Goal: Information Seeking & Learning: Find specific fact

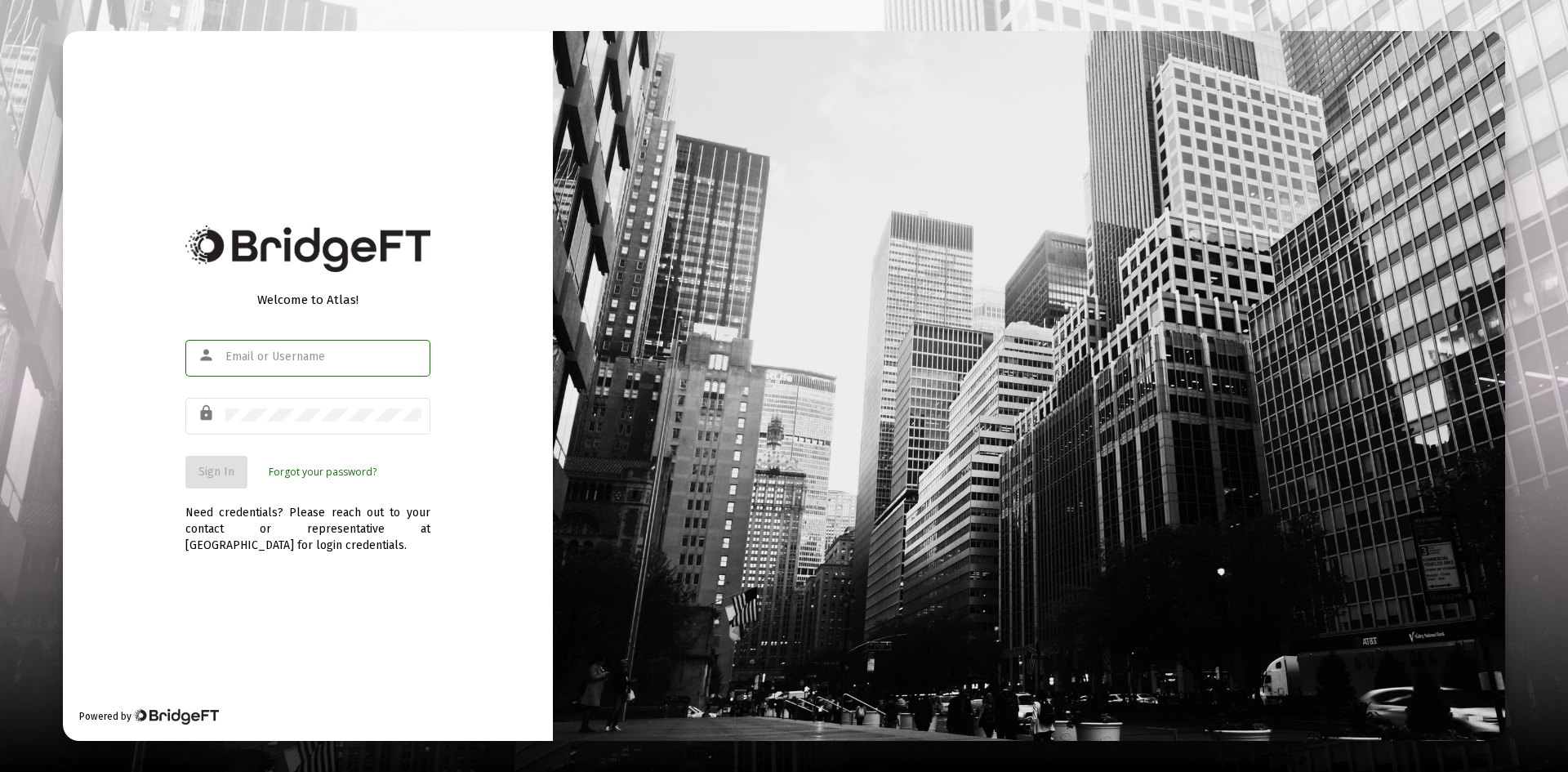
type input "[PERSON_NAME][EMAIL_ADDRESS][DOMAIN_NAME]"
click at [227, 469] on span "Sign In" at bounding box center [216, 471] width 36 height 14
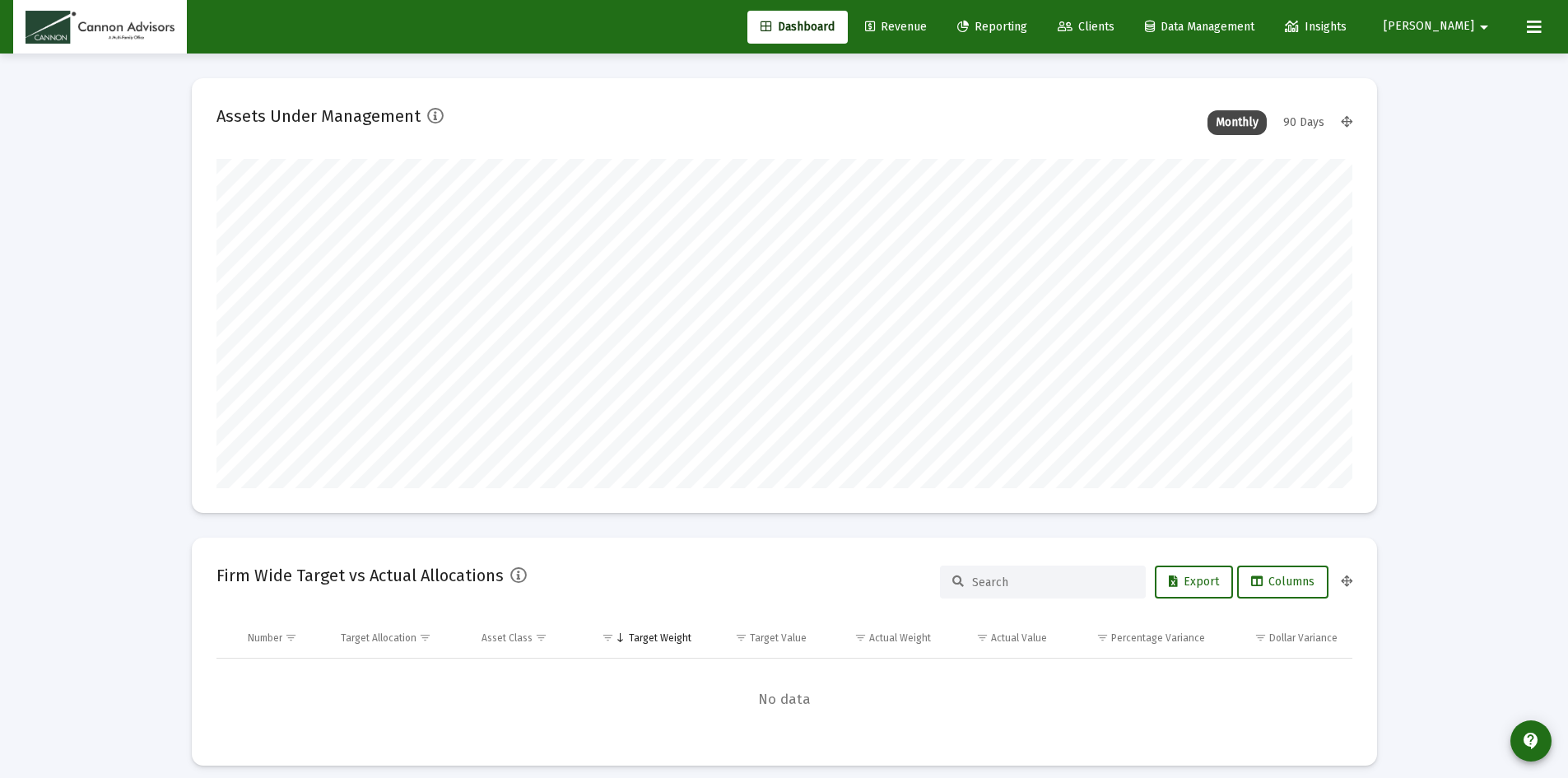
type input "[DATE]"
click at [1027, 29] on span "Reporting" at bounding box center [992, 27] width 70 height 14
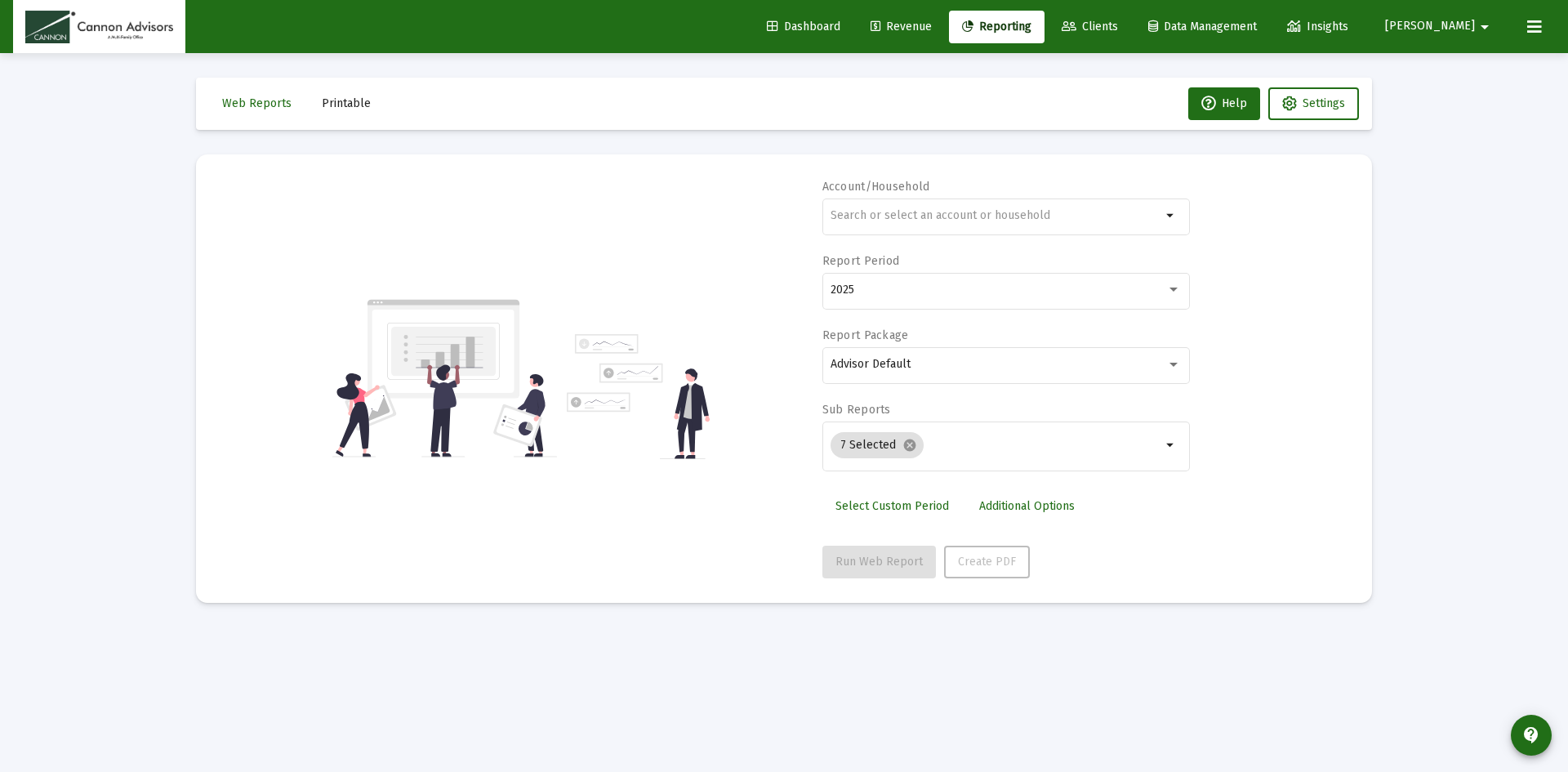
click at [932, 27] on span "Revenue" at bounding box center [901, 26] width 61 height 14
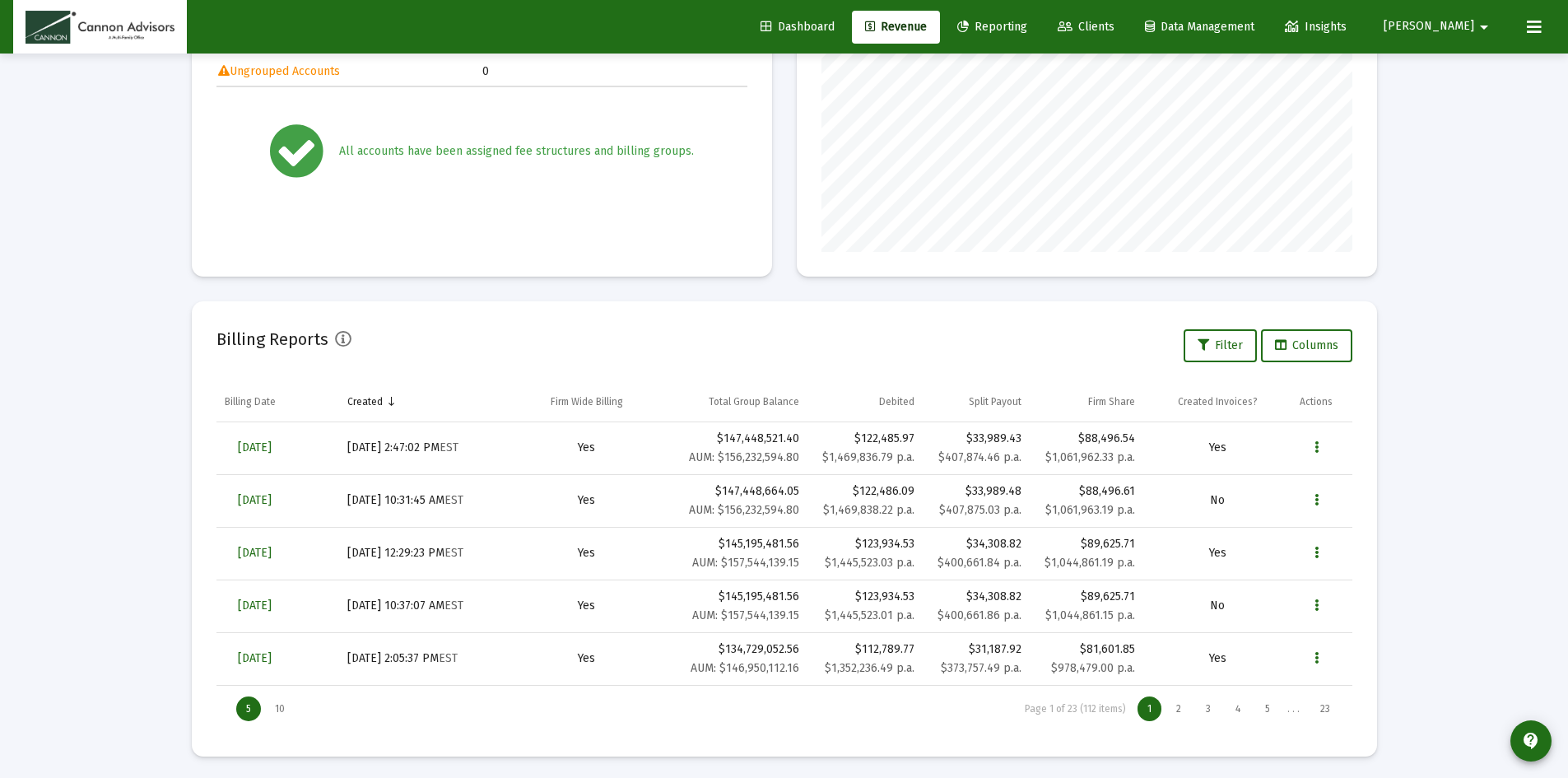
scroll to position [317, 0]
click at [270, 443] on span "[DATE]" at bounding box center [255, 445] width 33 height 14
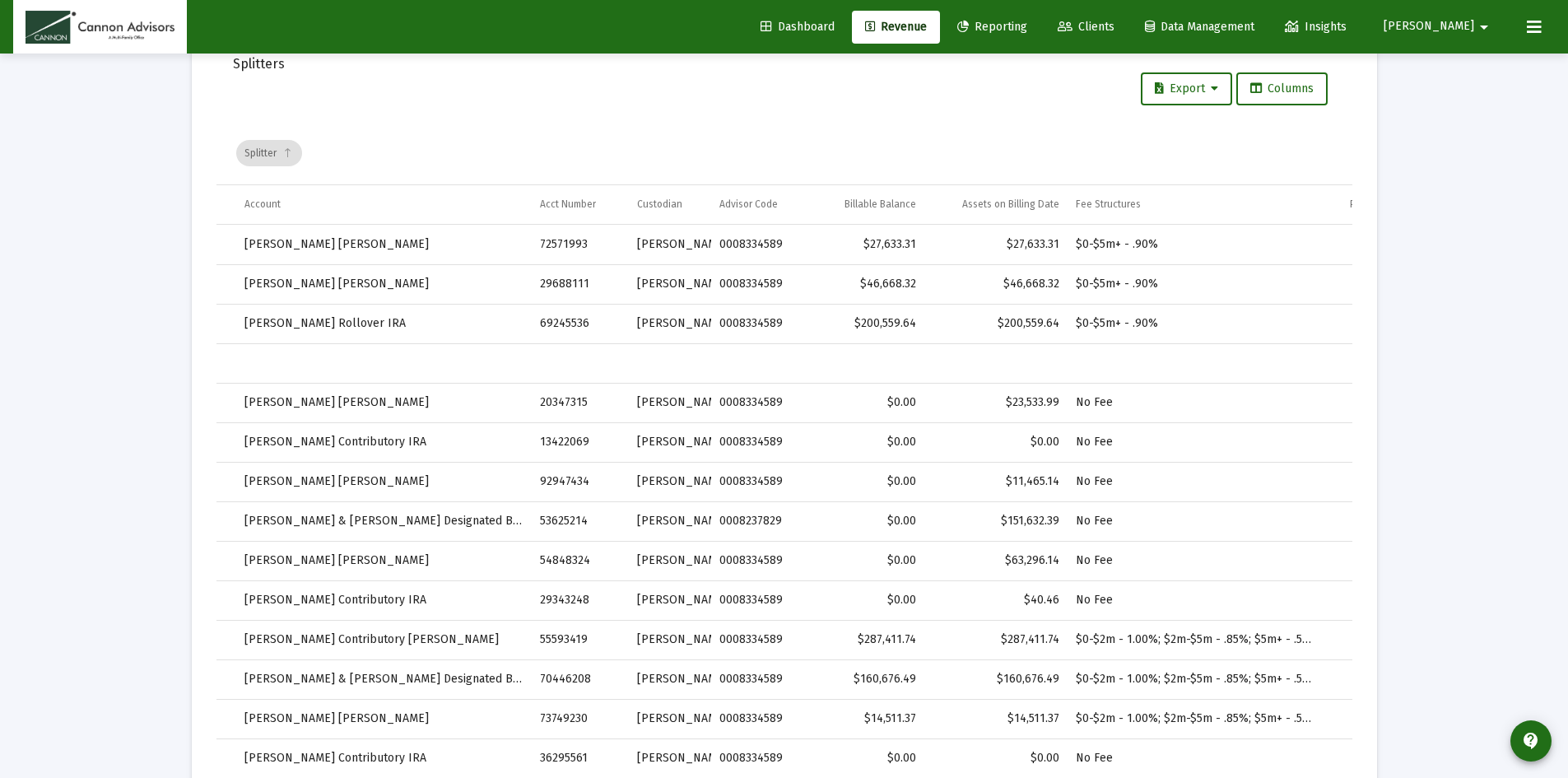
scroll to position [2524, 0]
click at [260, 156] on div "Splitter" at bounding box center [268, 151] width 66 height 27
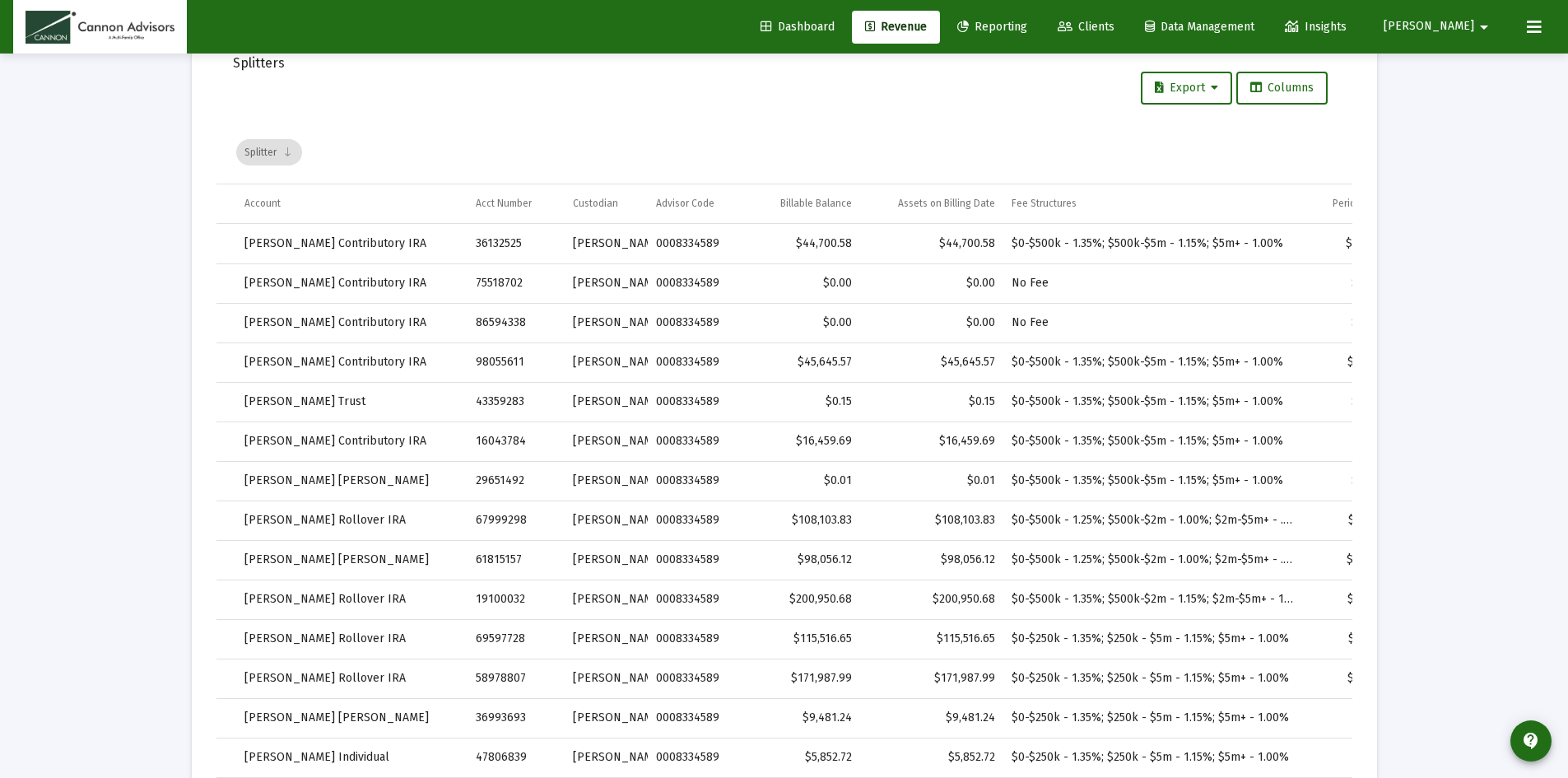
click at [261, 151] on div "Splitter" at bounding box center [268, 151] width 66 height 27
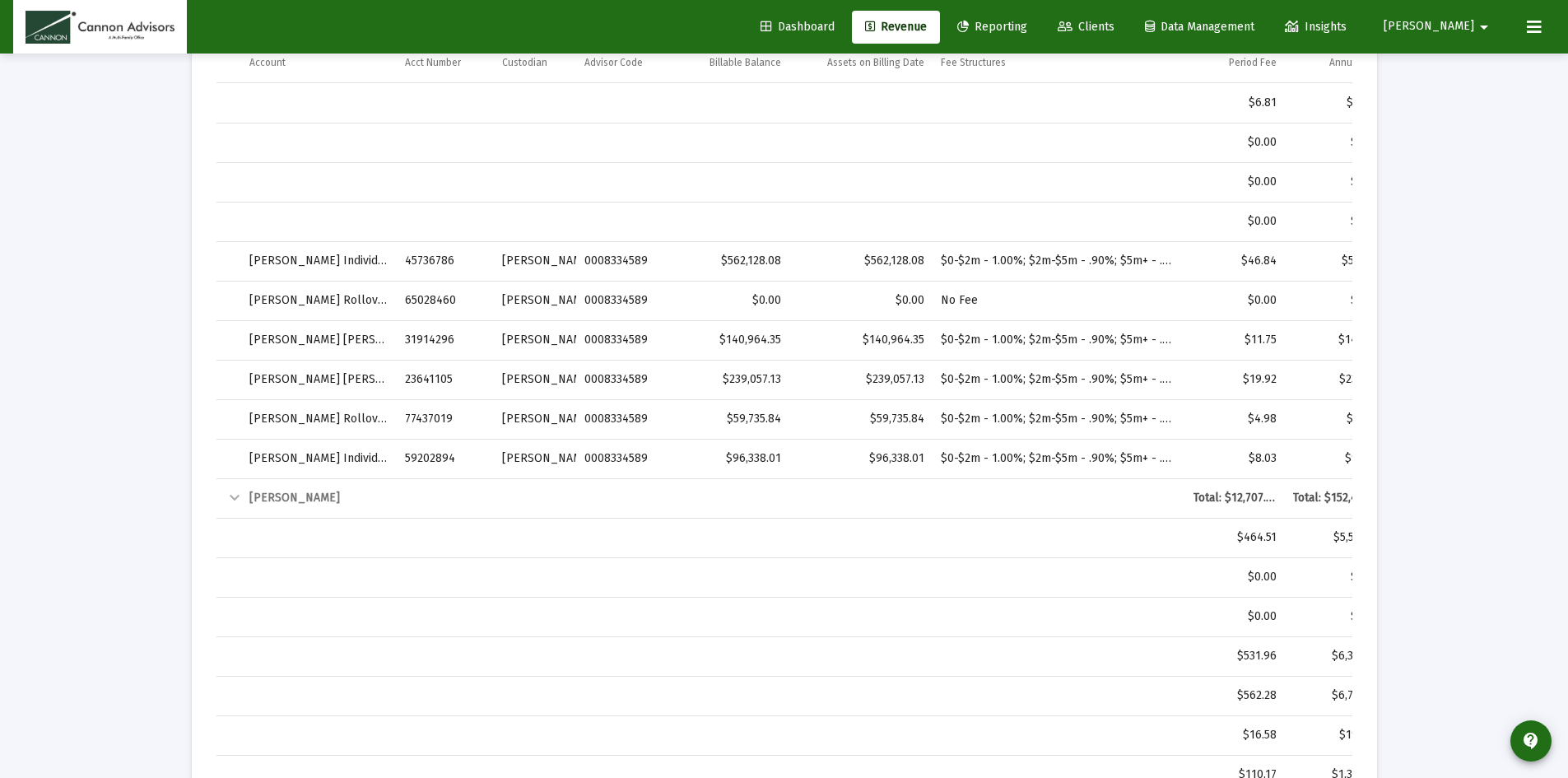
scroll to position [2739, 0]
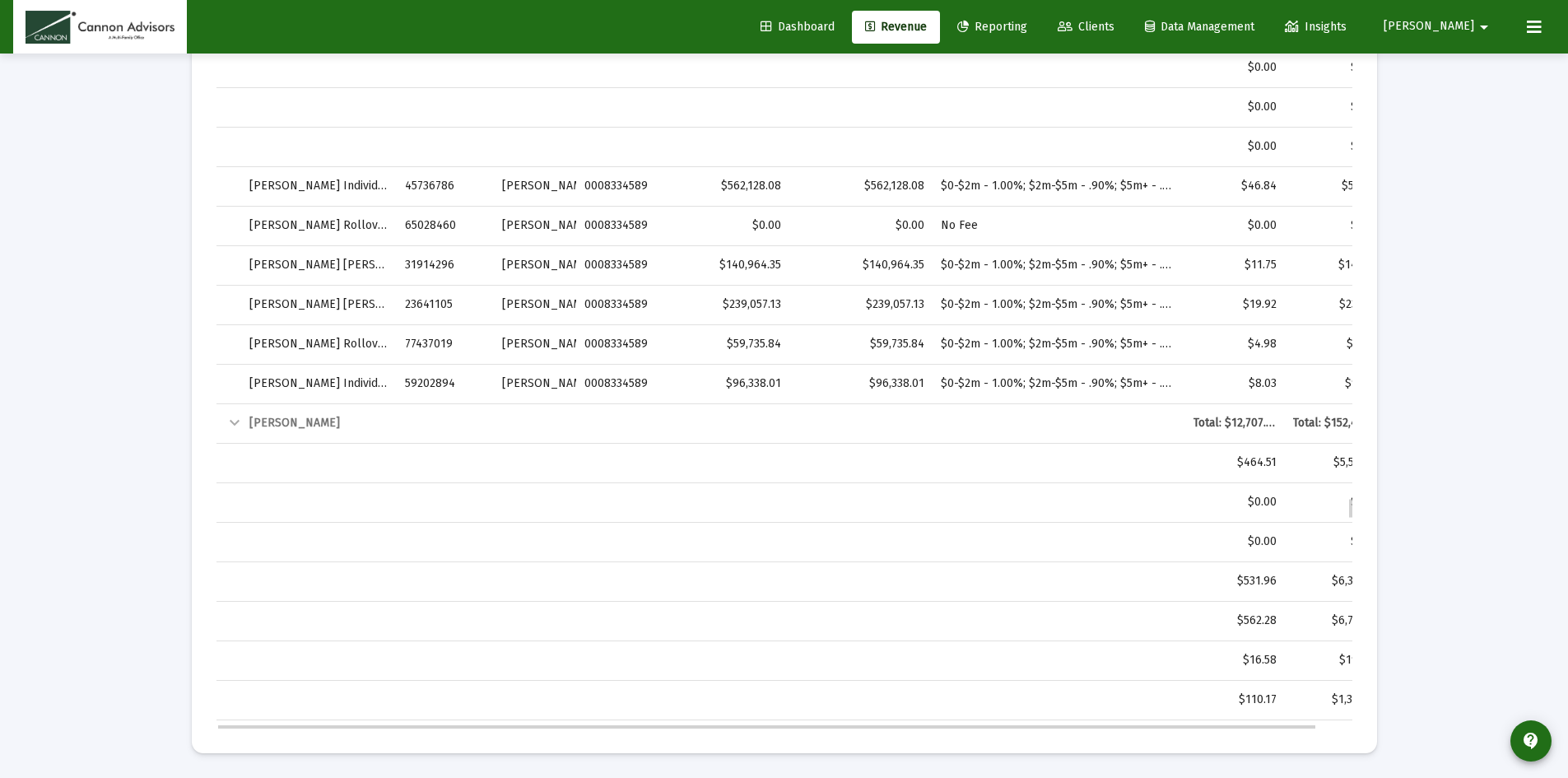
click at [236, 423] on div "Collapse" at bounding box center [235, 423] width 20 height 20
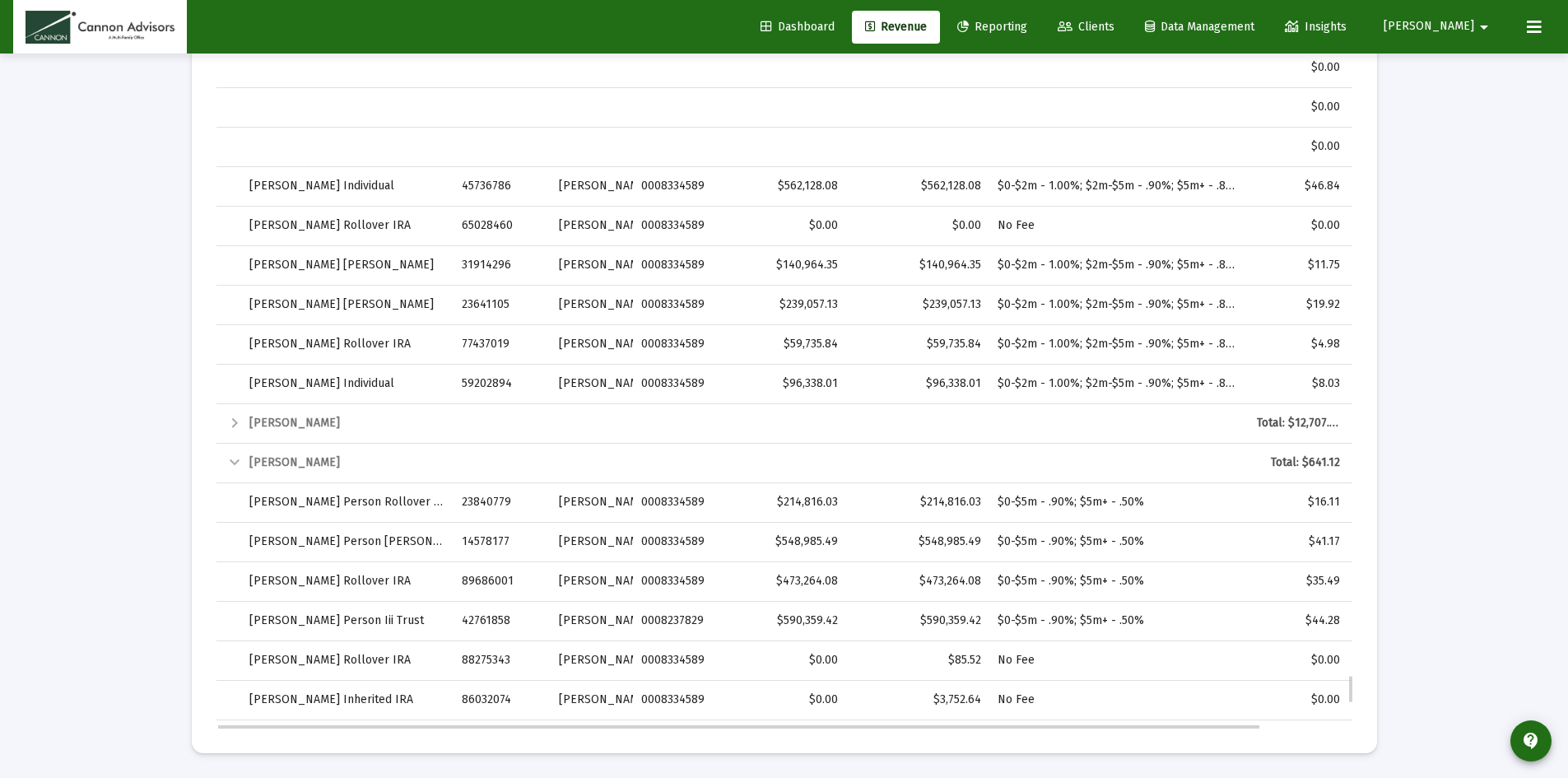
click at [236, 457] on div "Collapse" at bounding box center [235, 462] width 20 height 20
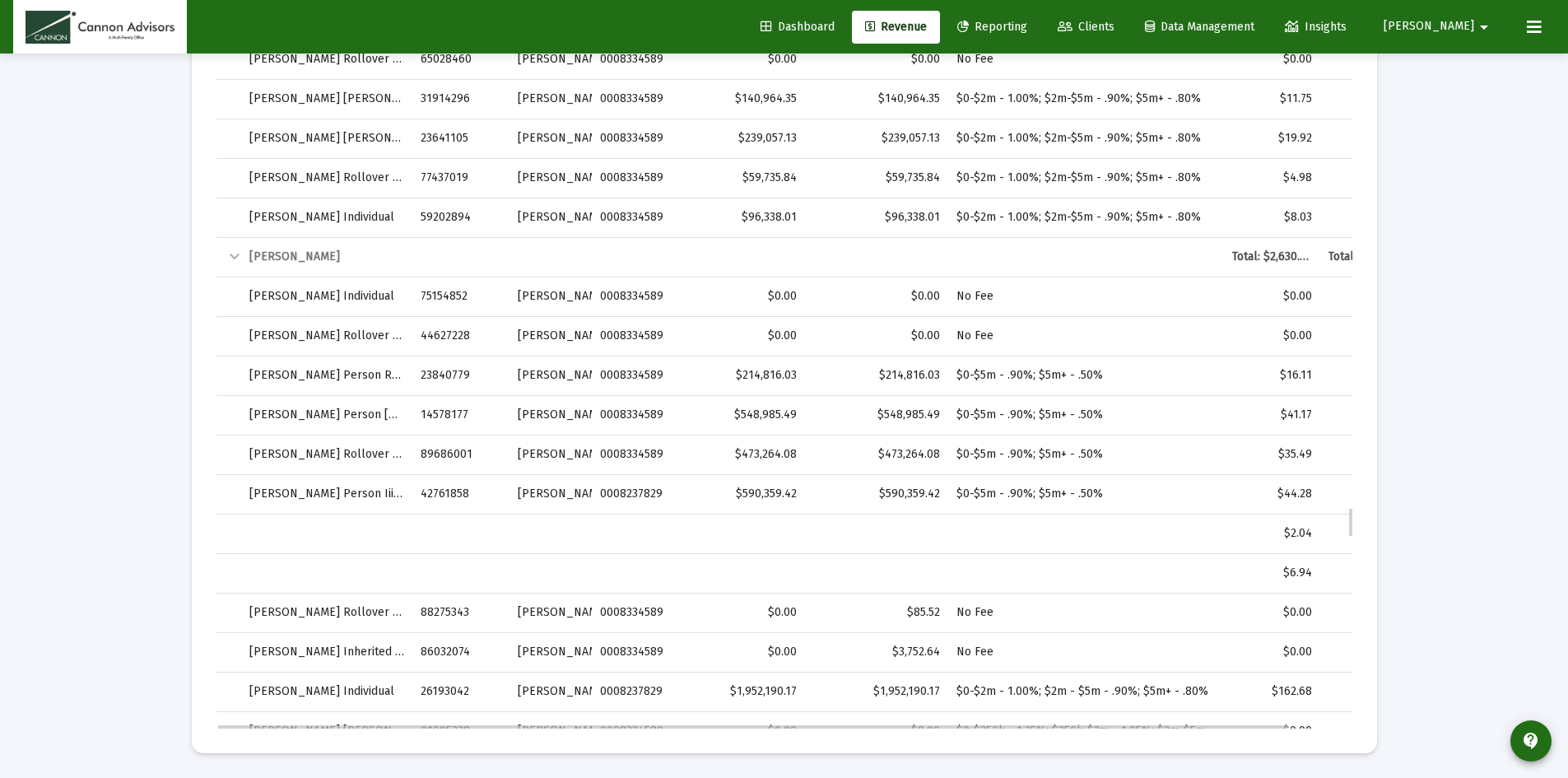
scroll to position [11743, 0]
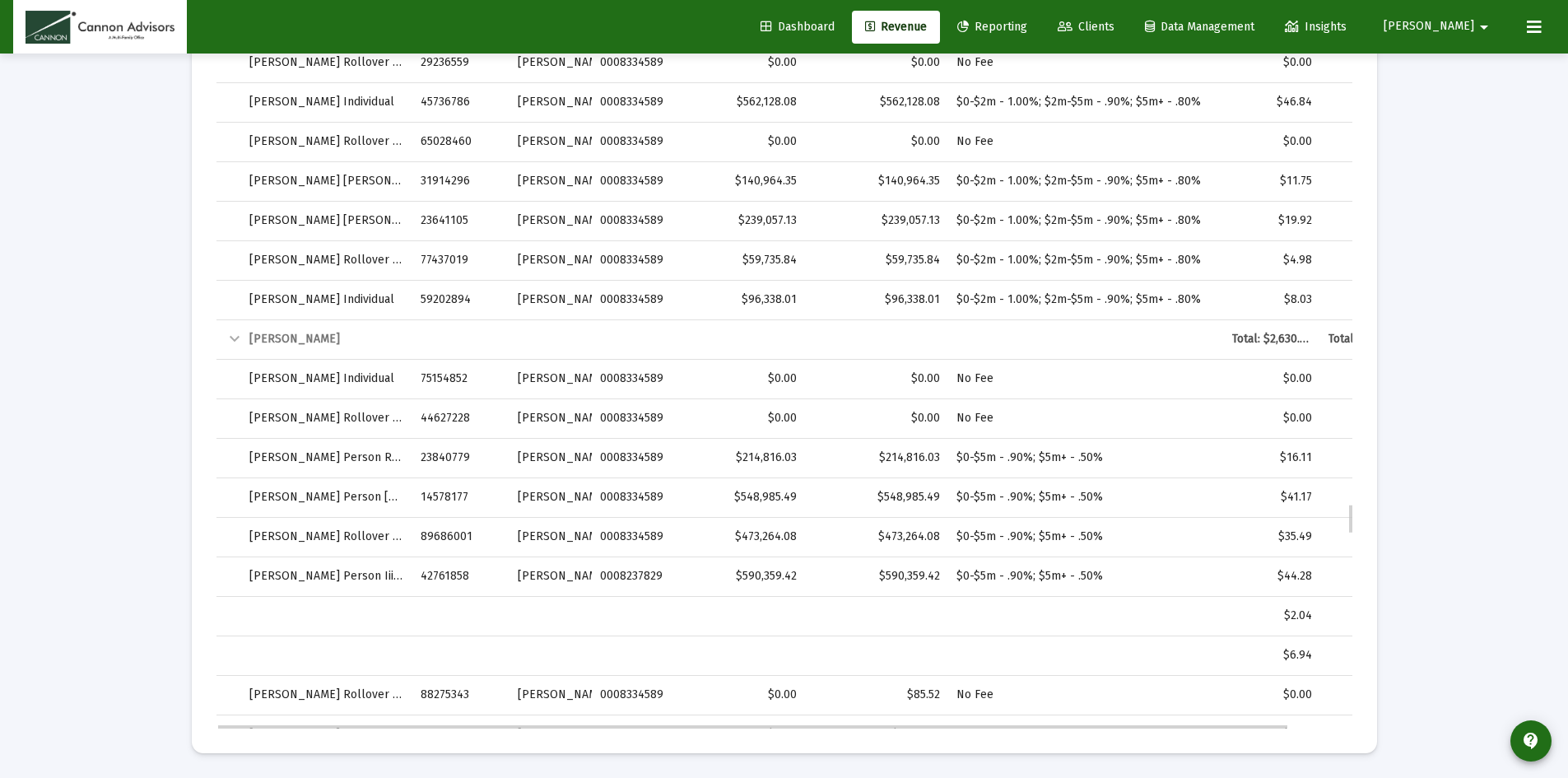
click at [233, 341] on div "Collapse" at bounding box center [235, 339] width 20 height 20
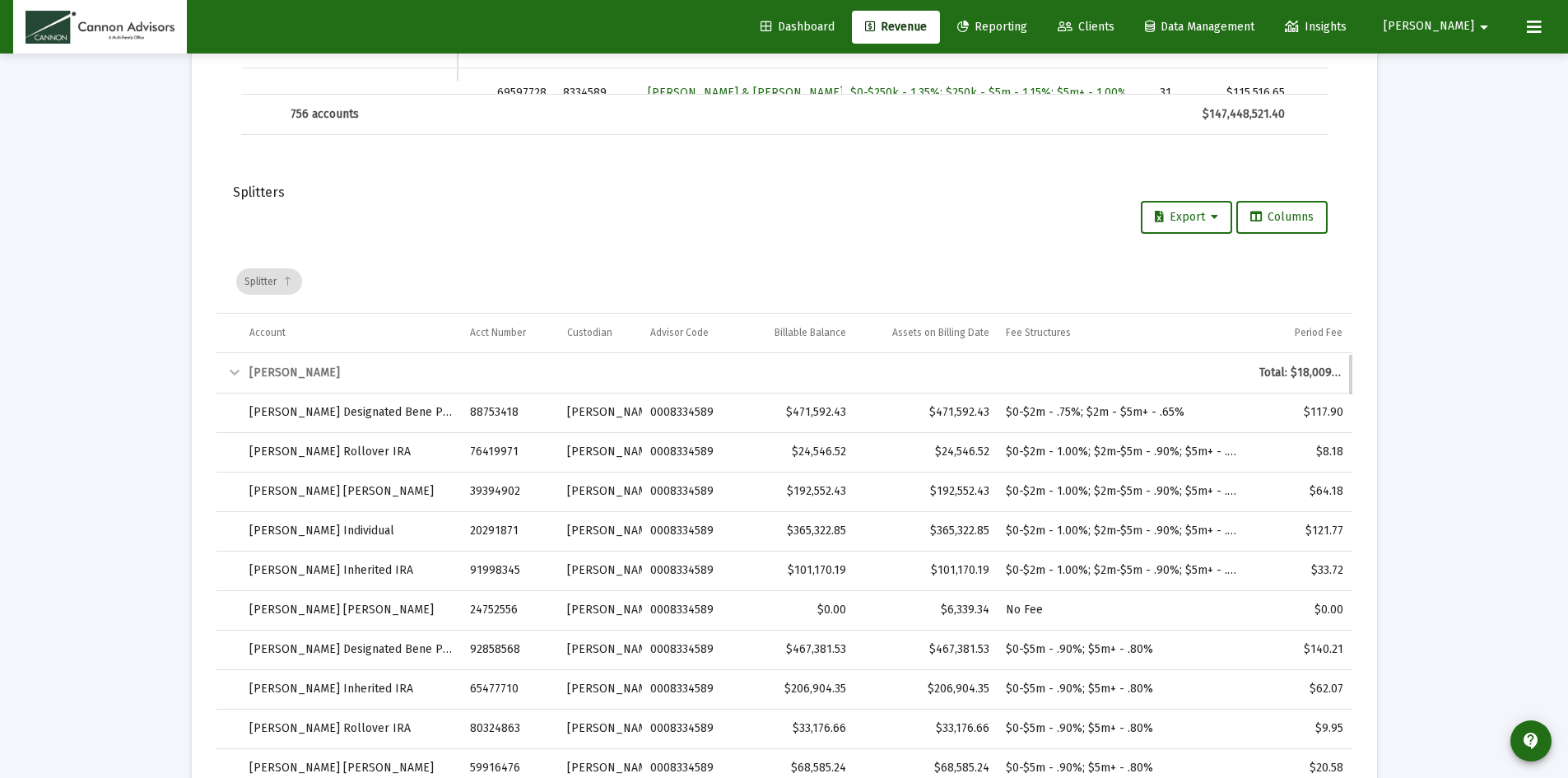
scroll to position [2410, 0]
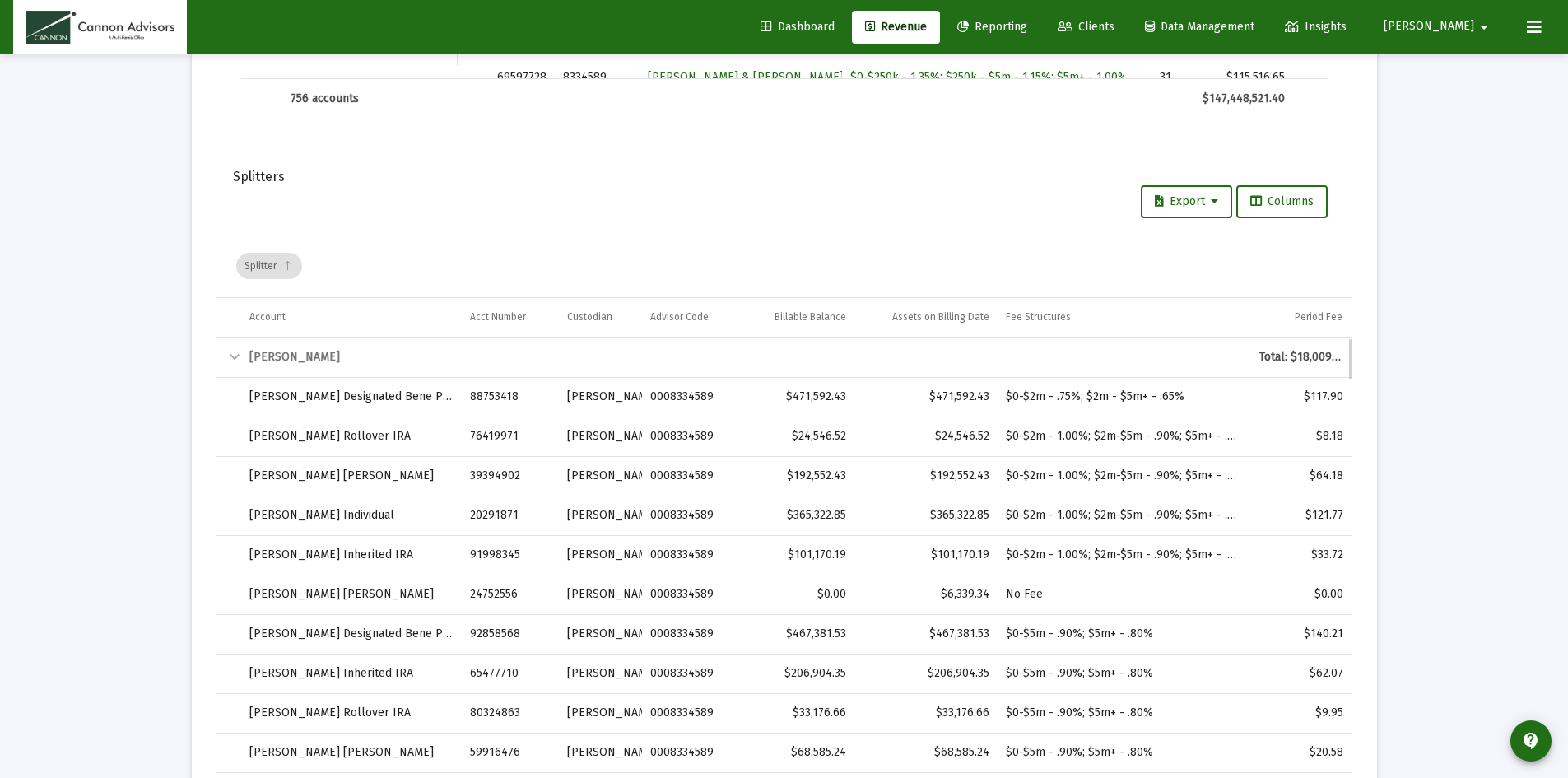
click at [235, 357] on div "Collapse" at bounding box center [235, 357] width 20 height 20
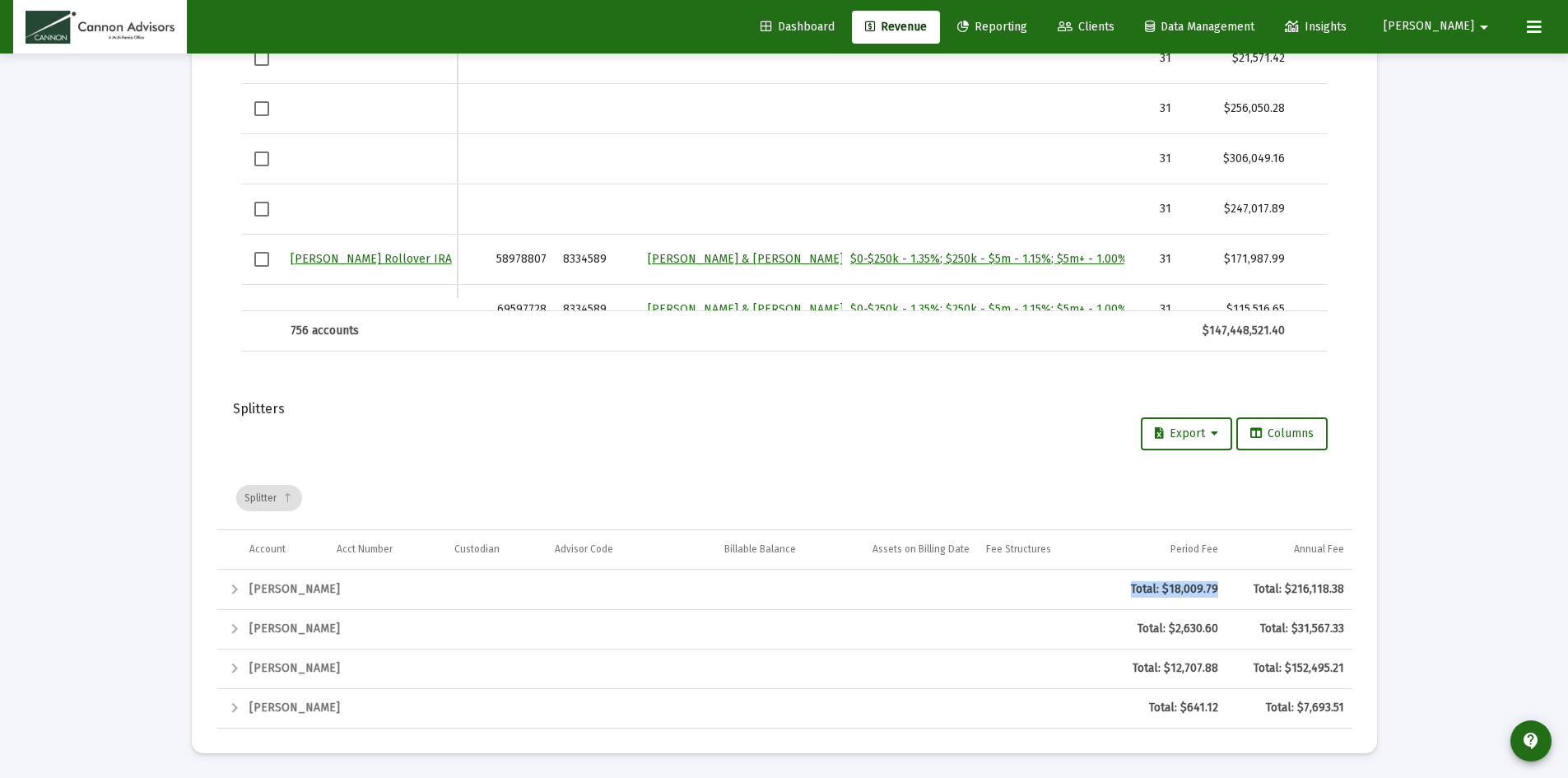
drag, startPoint x: 1227, startPoint y: 585, endPoint x: 1125, endPoint y: 591, distance: 102.2
click at [1125, 591] on tr "[PERSON_NAME] Total: $18,009.79 Total: $216,118.38" at bounding box center [784, 589] width 1135 height 39
copy div "Total: $18,009.79"
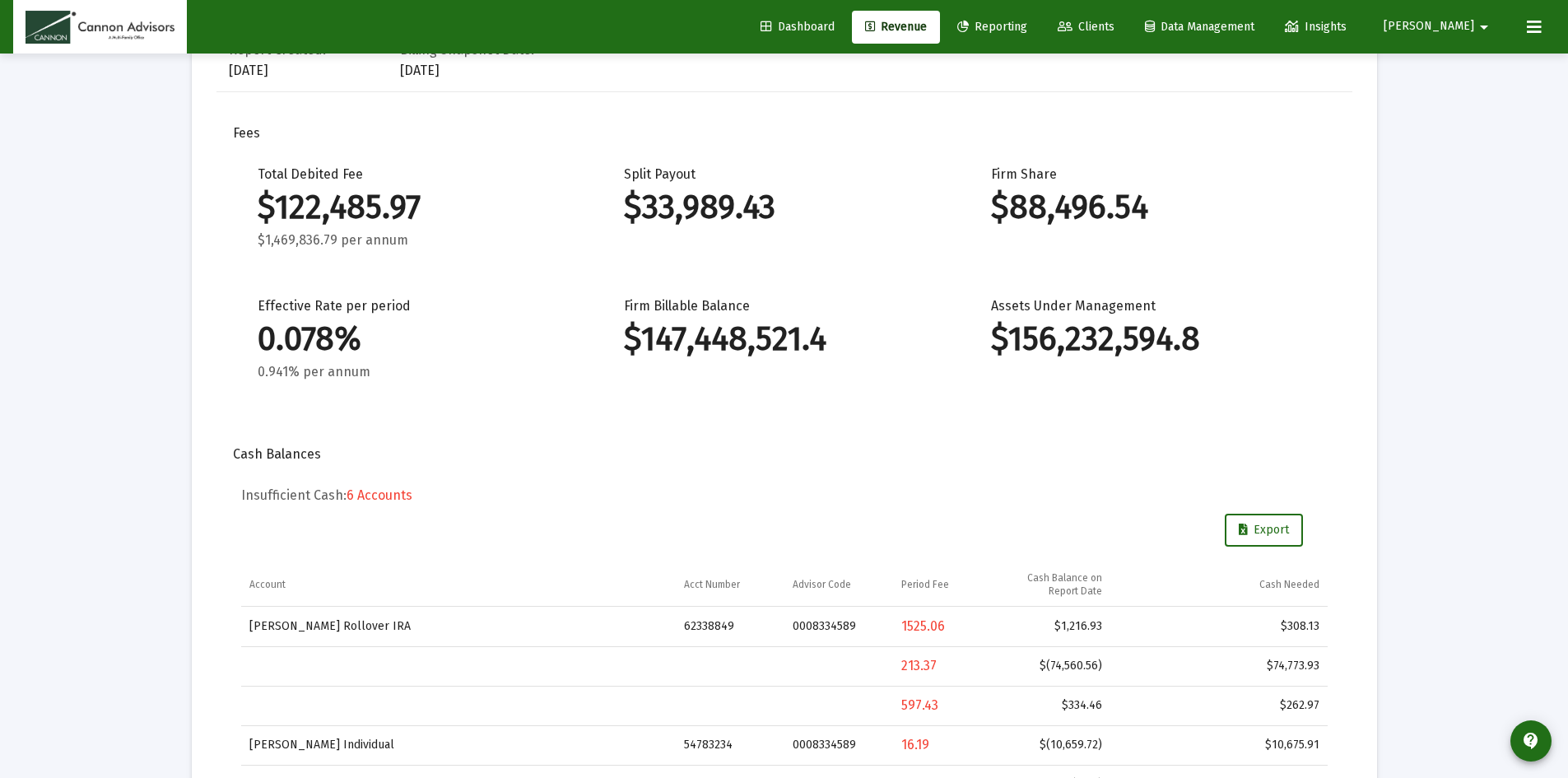
scroll to position [0, 0]
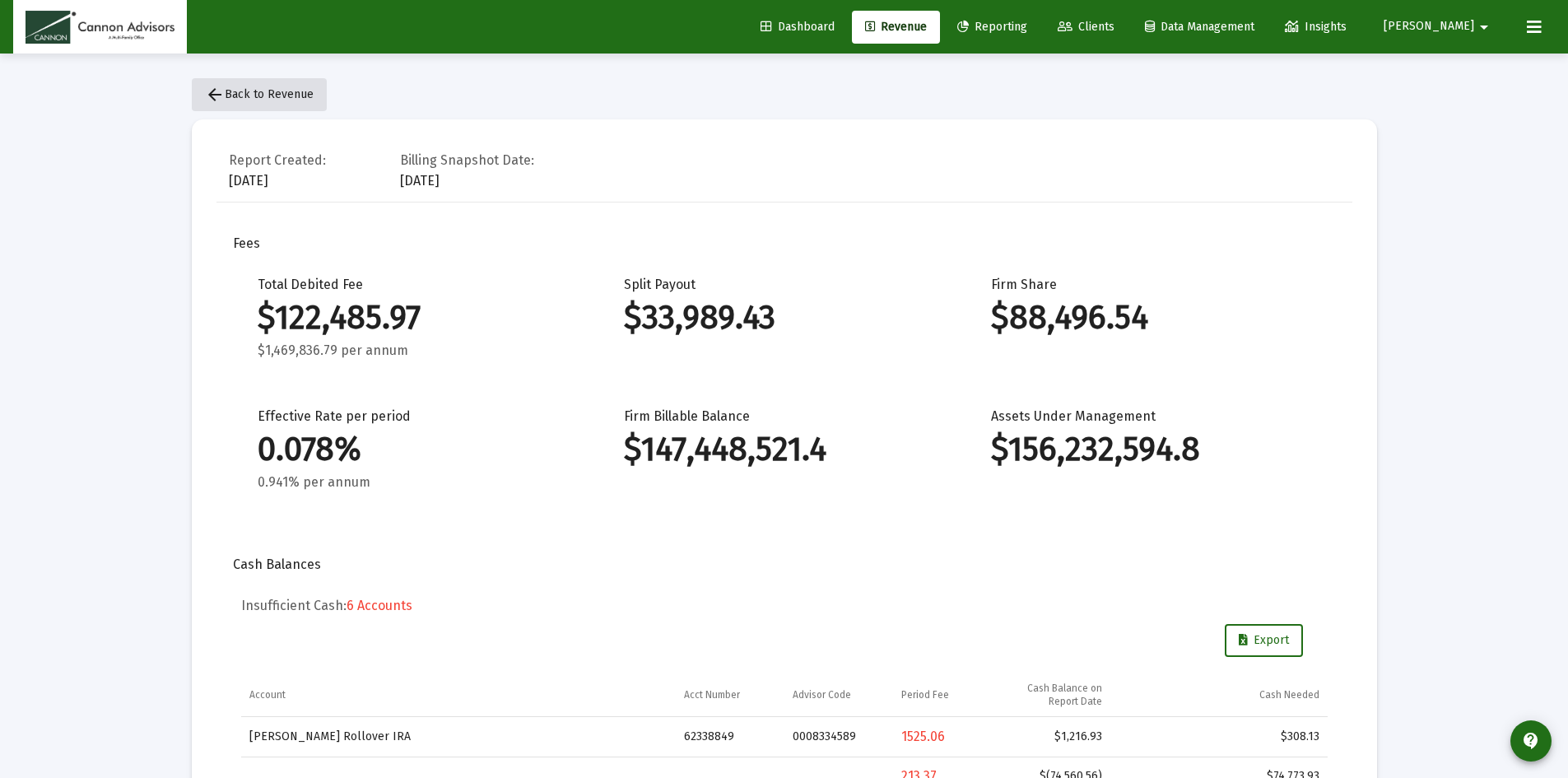
click at [249, 94] on span "arrow_back Back to Revenue" at bounding box center [259, 94] width 109 height 14
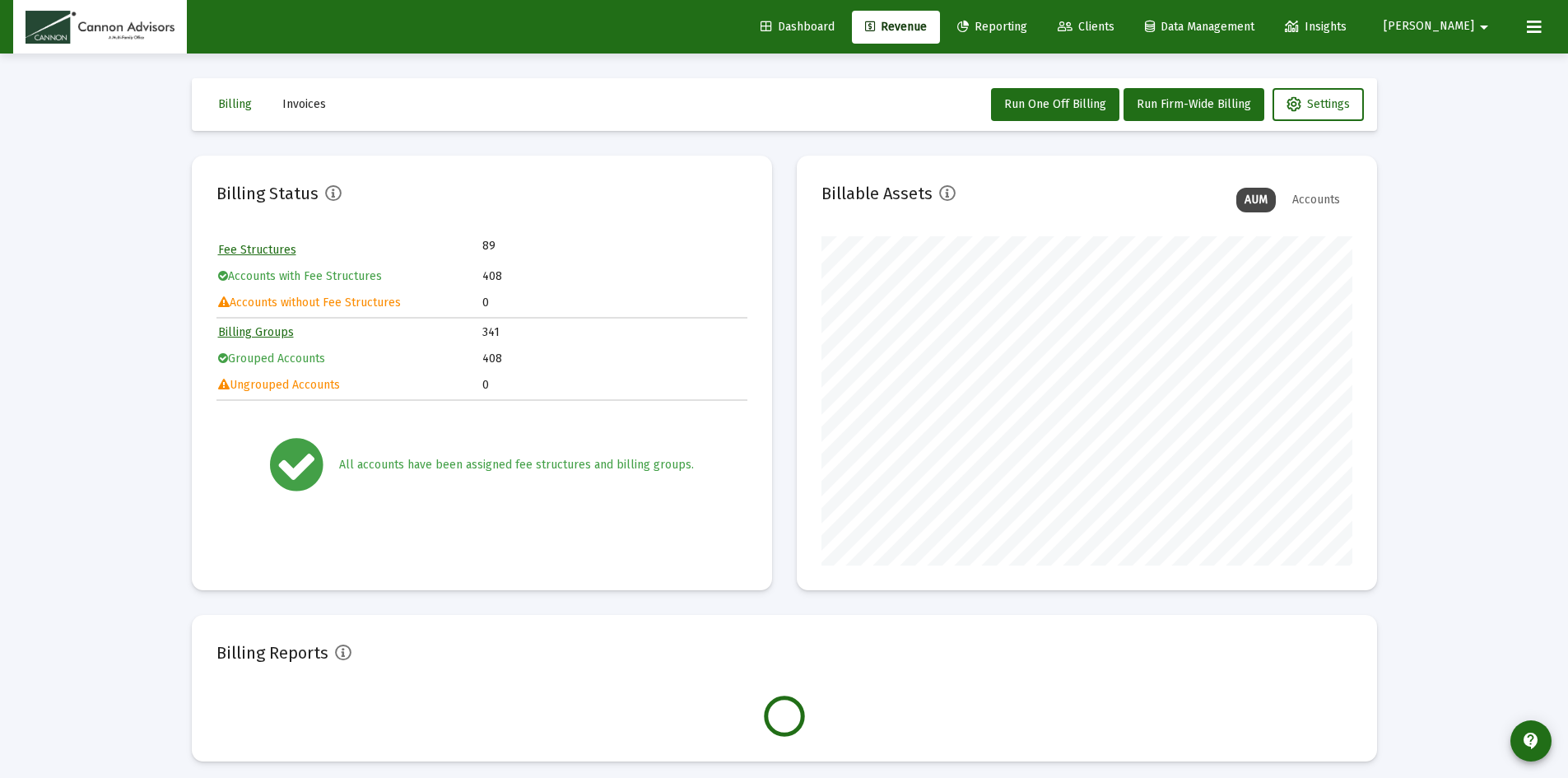
scroll to position [329, 531]
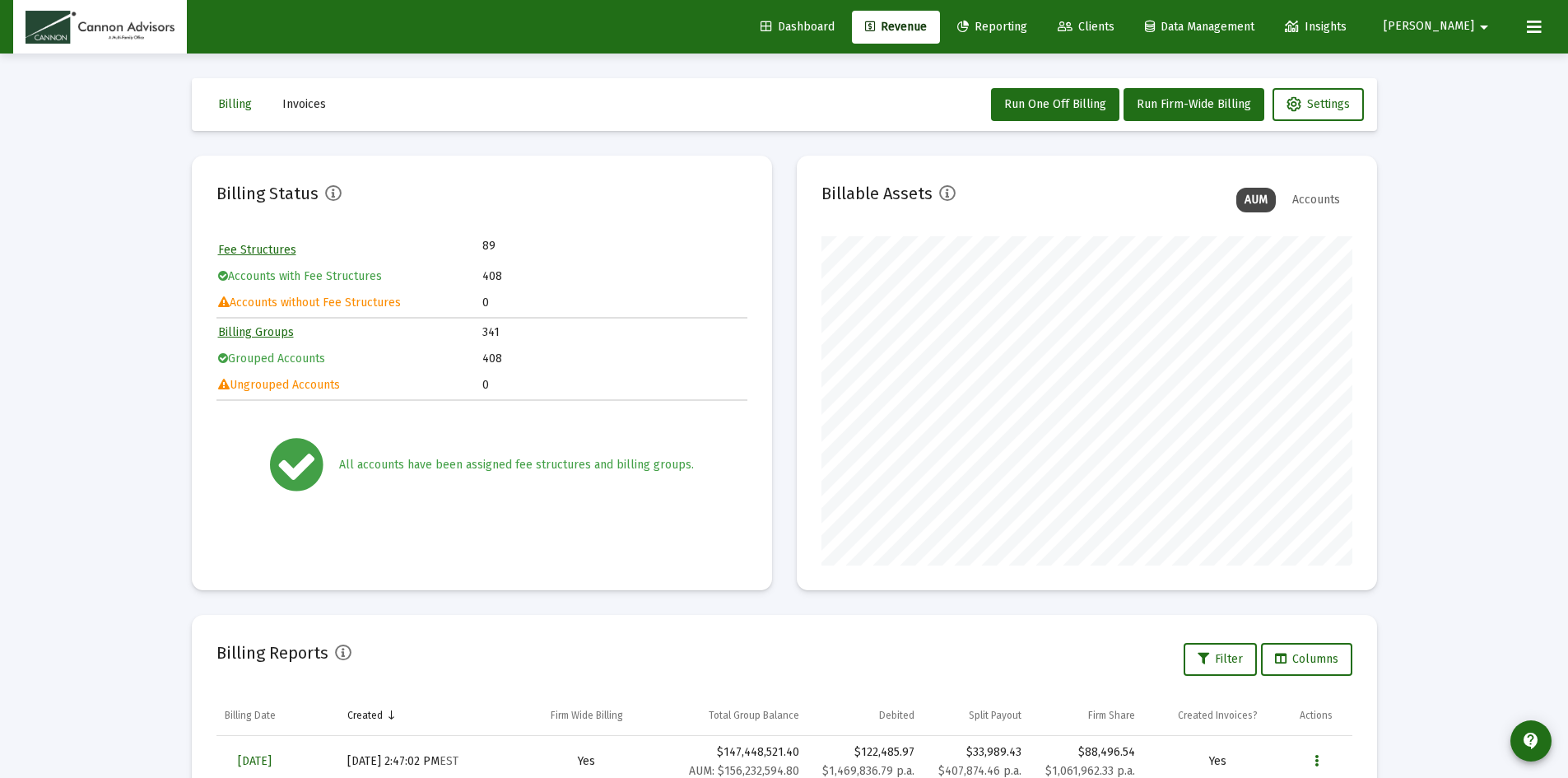
click at [145, 336] on div "Loading... Billing Invoices Run One Off Billing Run Firm-Wide Billing Settings …" at bounding box center [784, 547] width 1568 height 1095
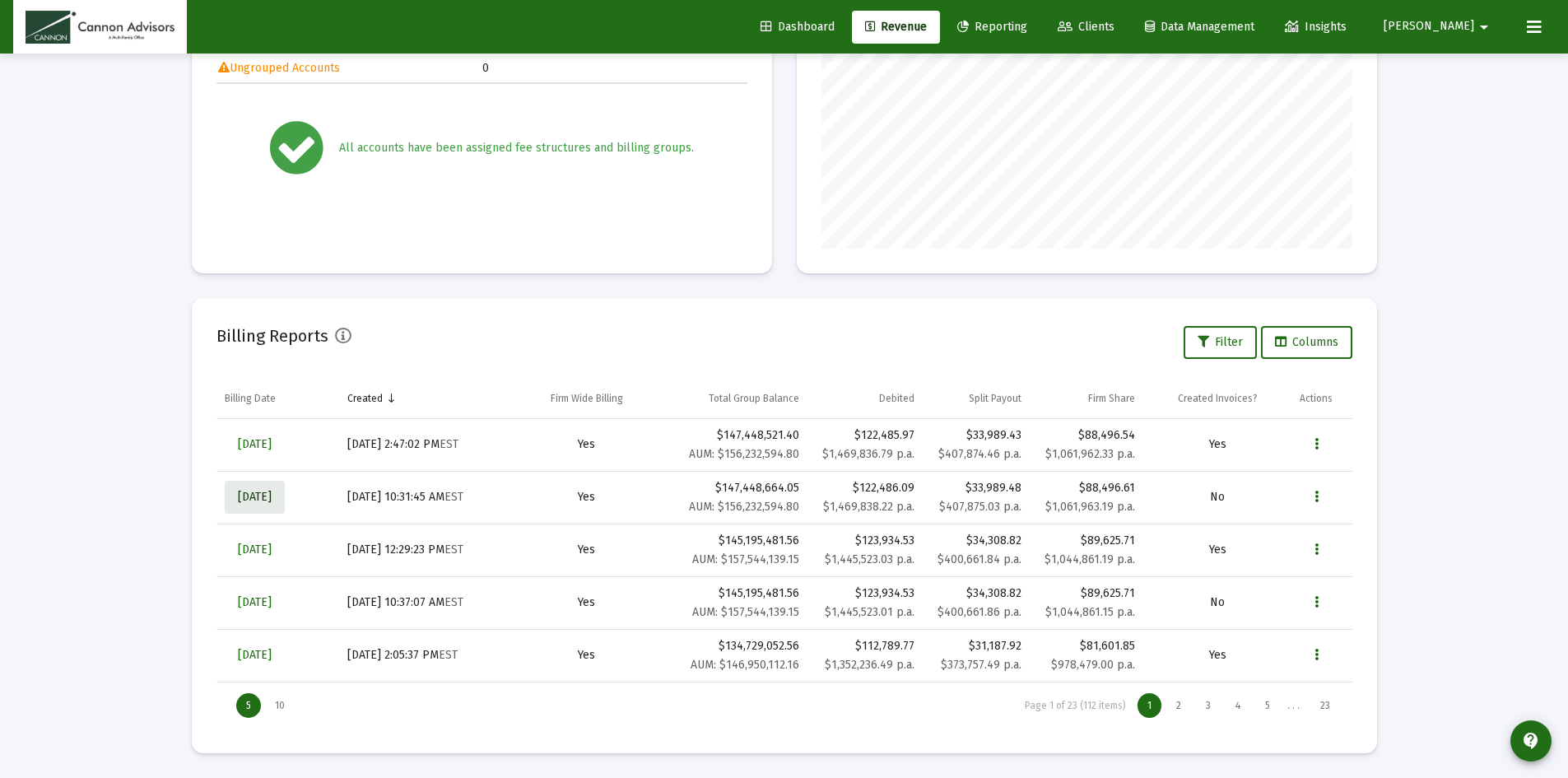
click at [261, 498] on span "[DATE]" at bounding box center [255, 497] width 33 height 14
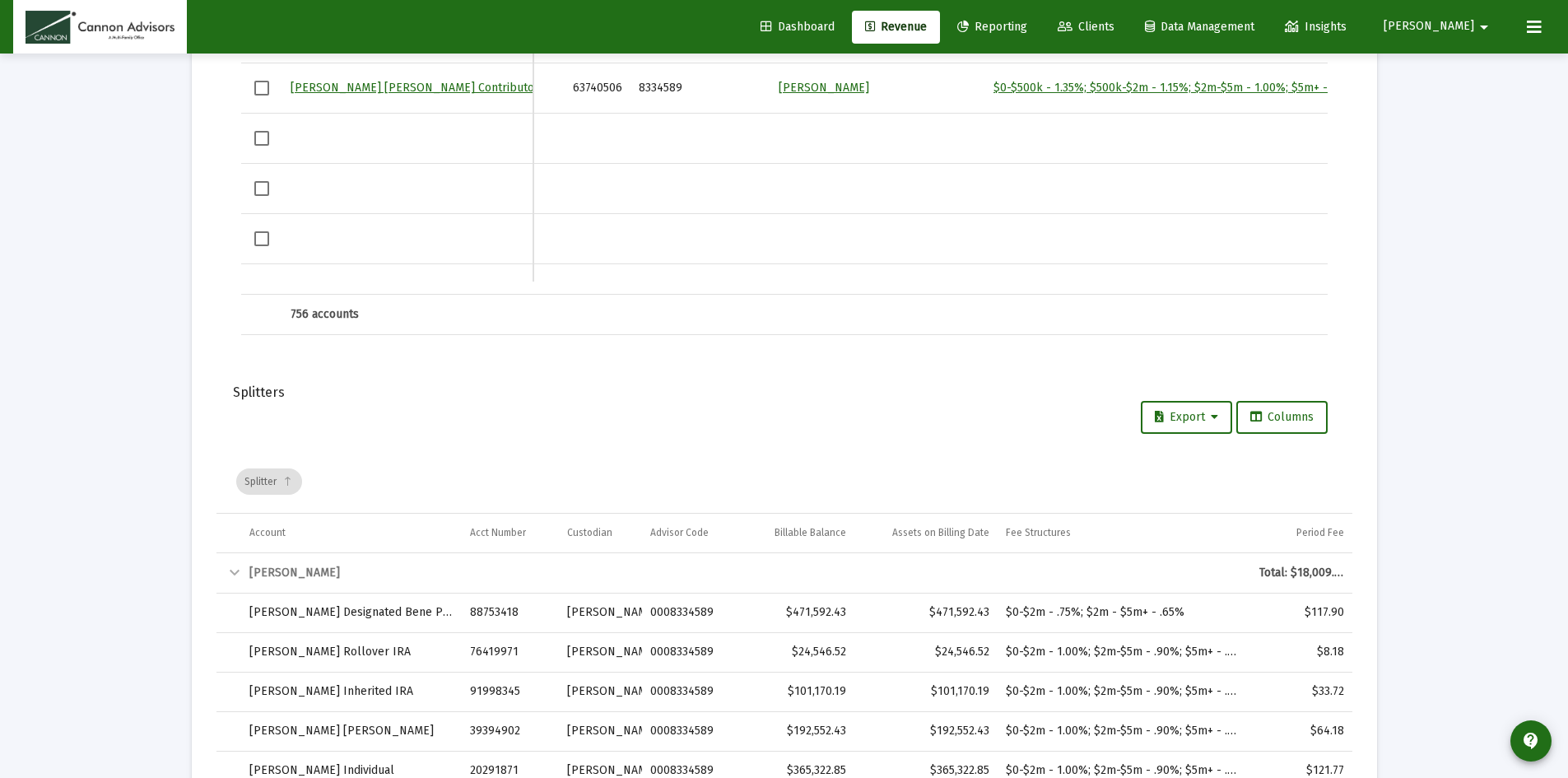
scroll to position [2277, 0]
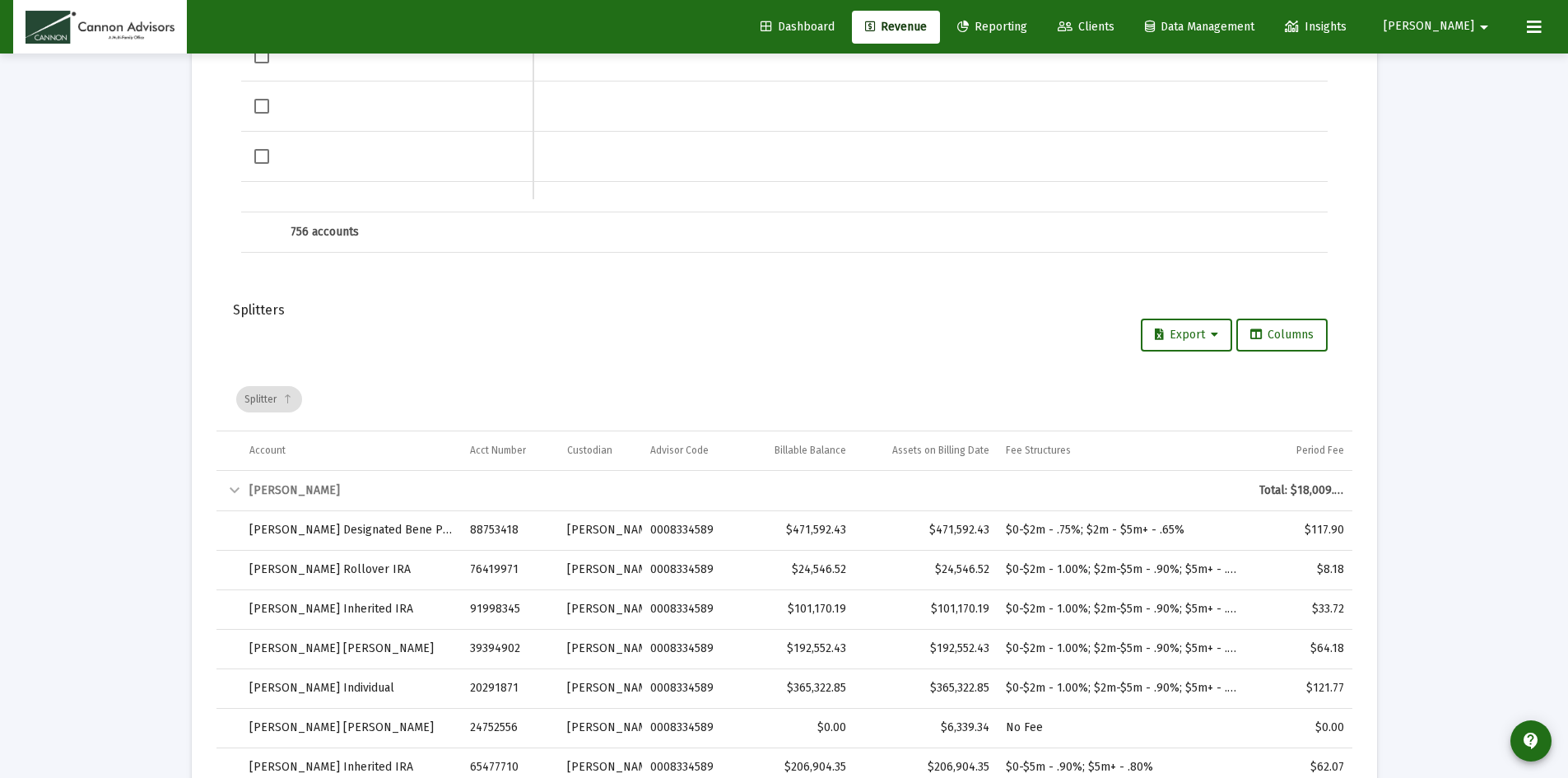
click at [274, 396] on div "Splitter" at bounding box center [268, 399] width 66 height 27
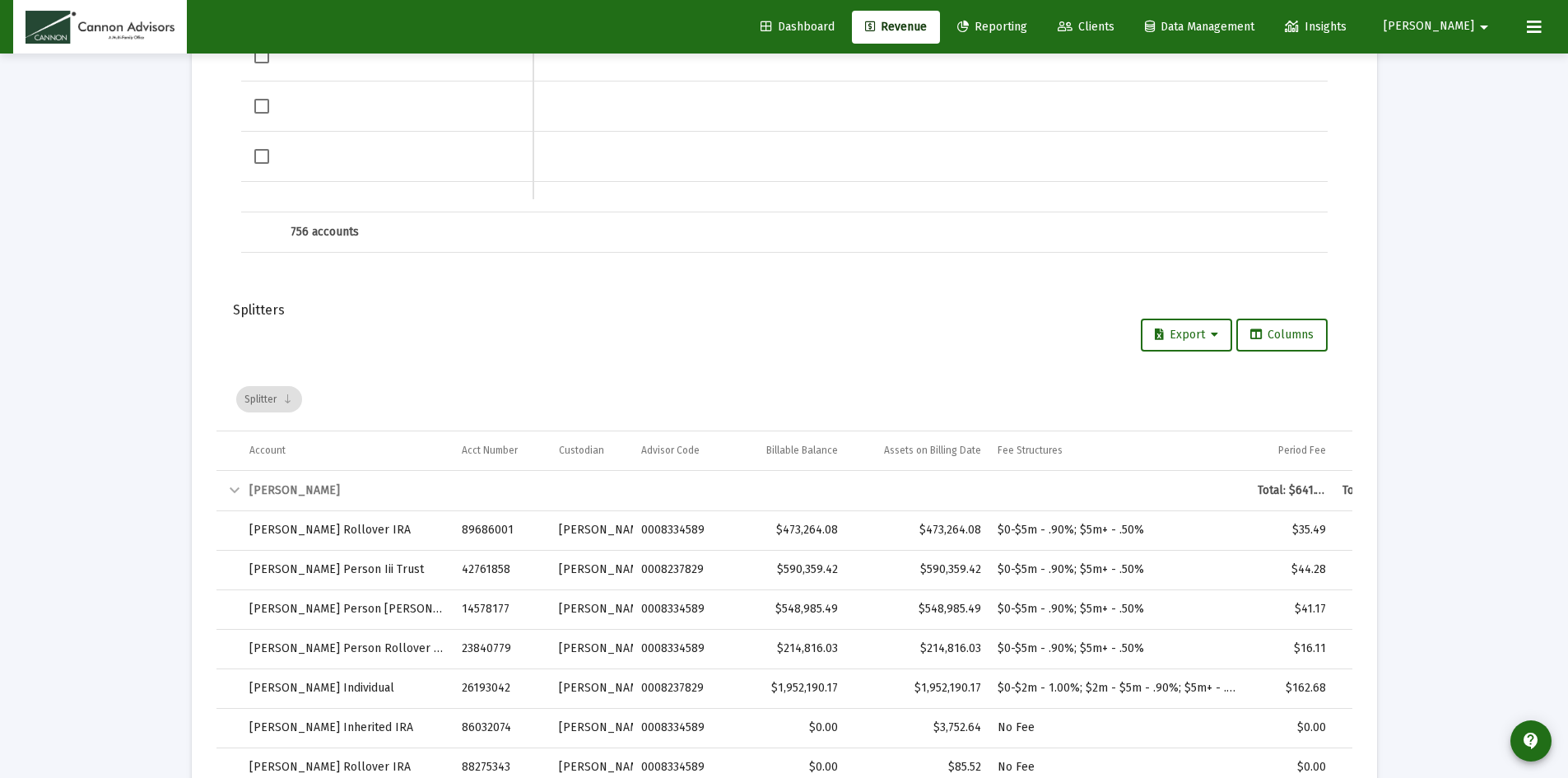
click at [275, 396] on div "Splitter" at bounding box center [268, 399] width 66 height 27
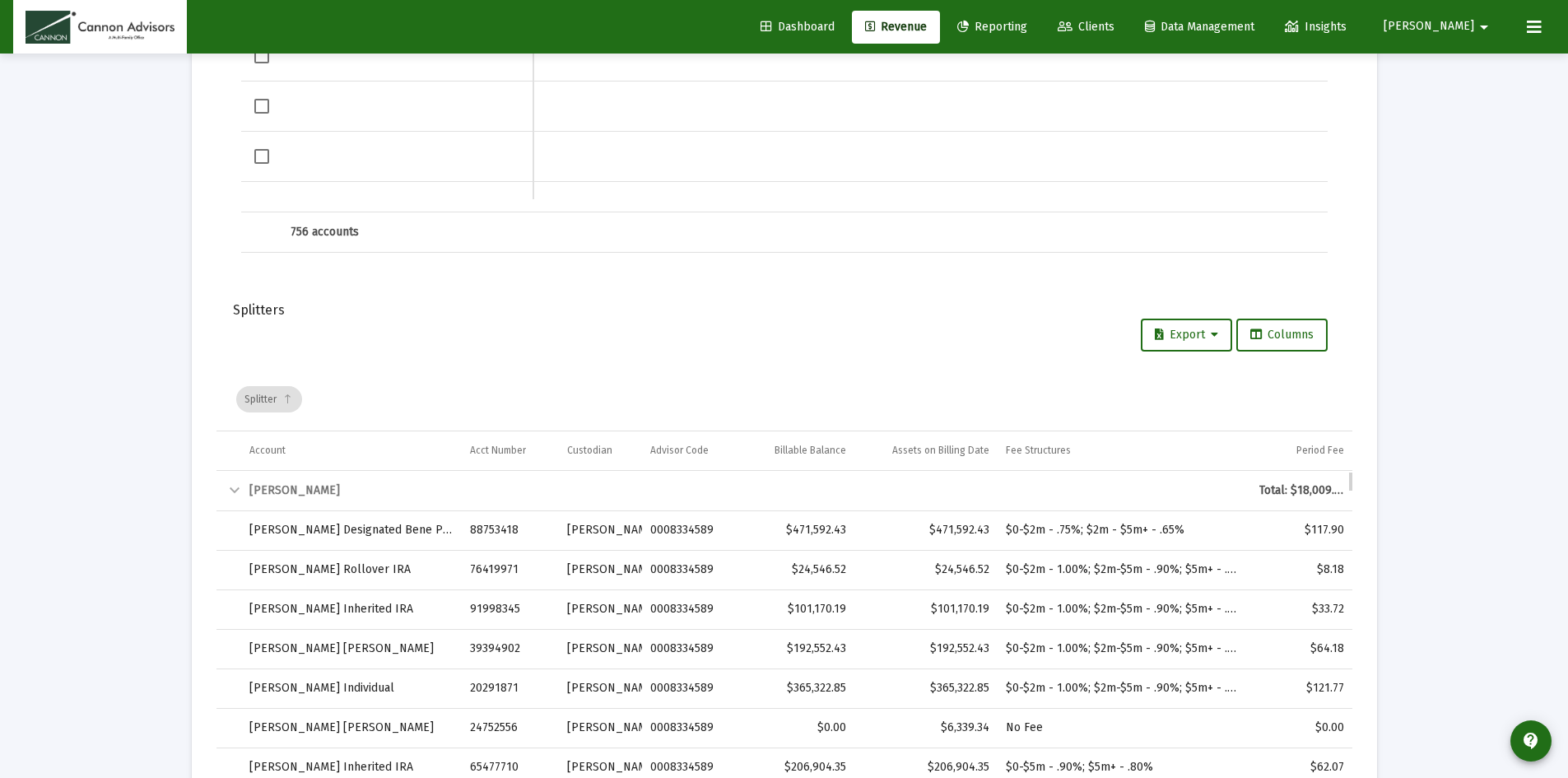
click at [234, 490] on div "Collapse" at bounding box center [235, 491] width 20 height 20
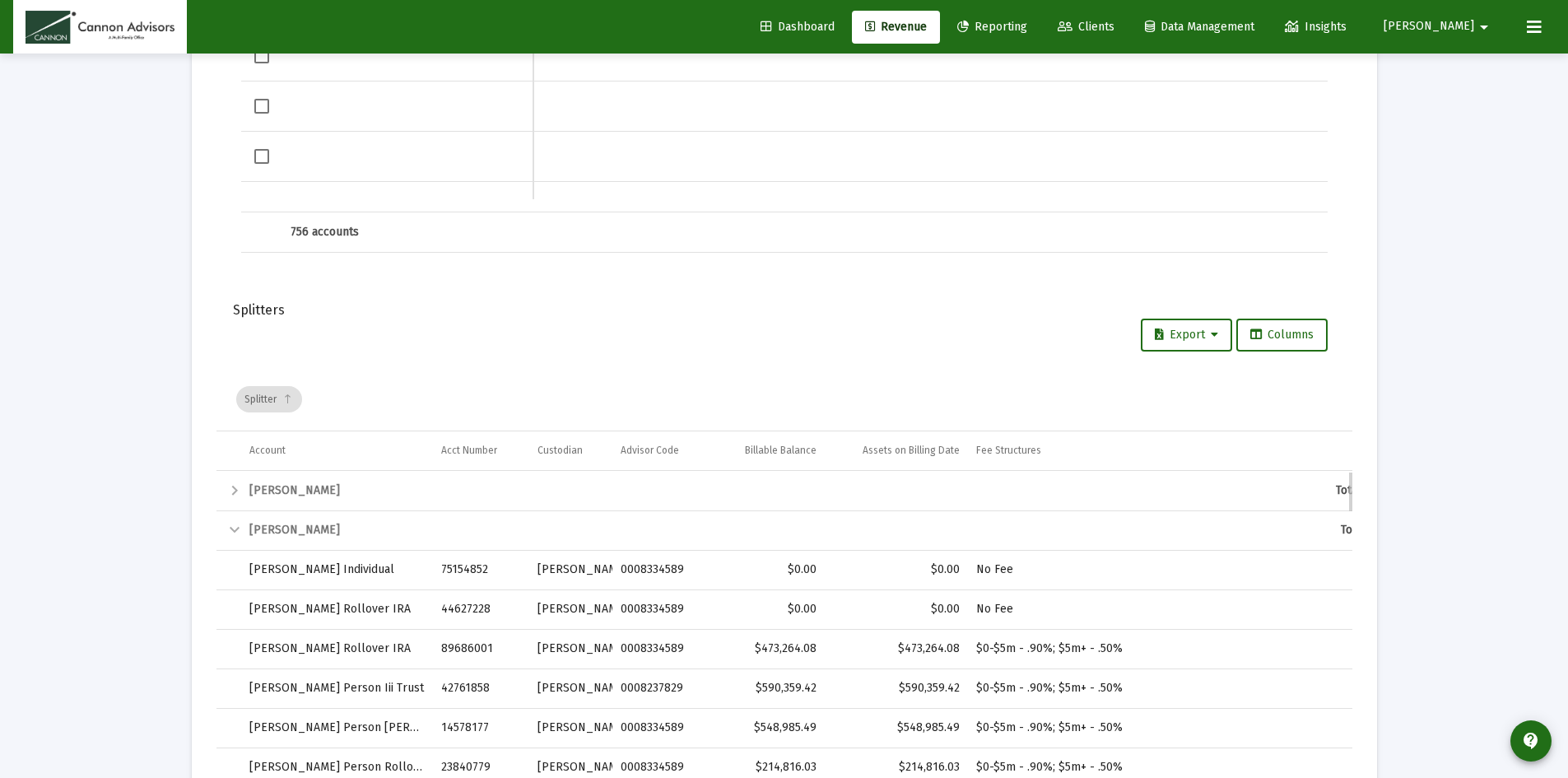
click at [232, 530] on div "Collapse" at bounding box center [235, 530] width 20 height 20
